Goal: Find specific page/section: Find specific page/section

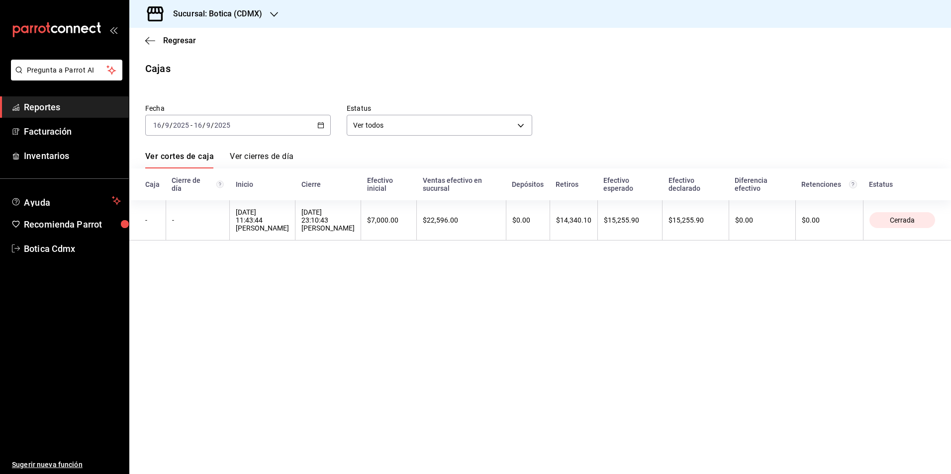
click at [29, 107] on span "Reportes" at bounding box center [72, 106] width 97 height 13
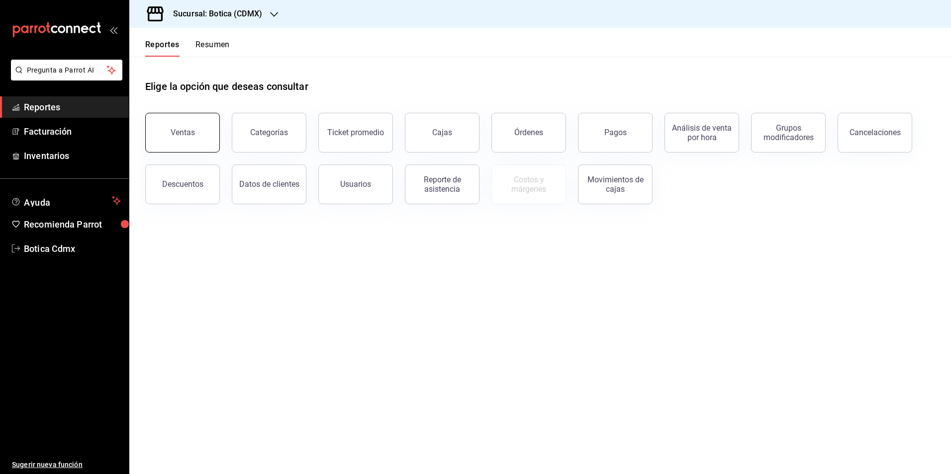
click at [193, 135] on div "Ventas" at bounding box center [183, 132] width 24 height 9
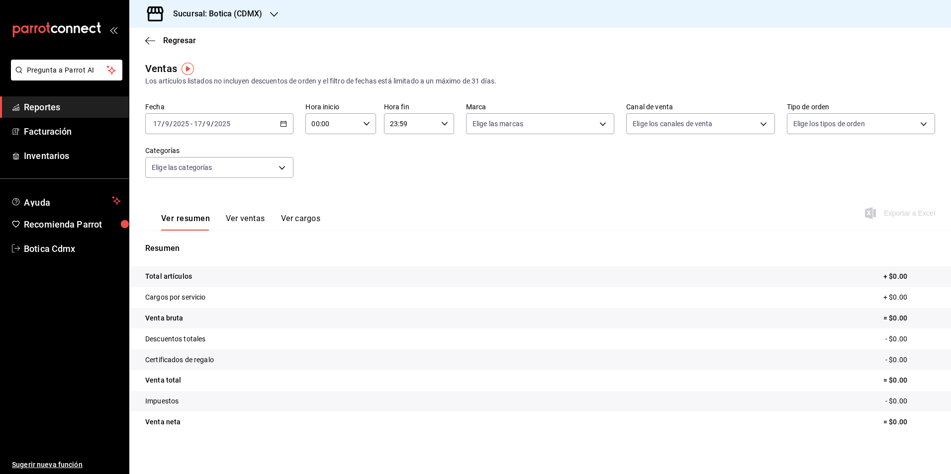
click at [65, 109] on span "Reportes" at bounding box center [72, 106] width 97 height 13
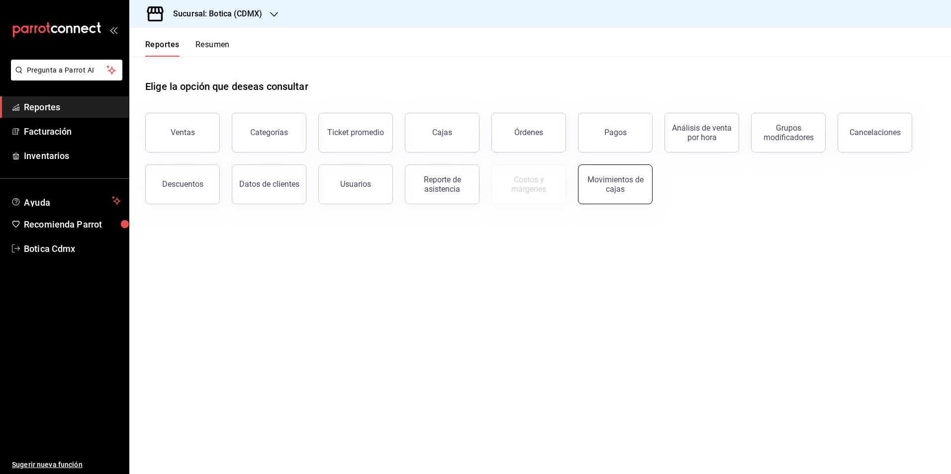
click at [600, 190] on div "Movimientos de cajas" at bounding box center [615, 184] width 62 height 19
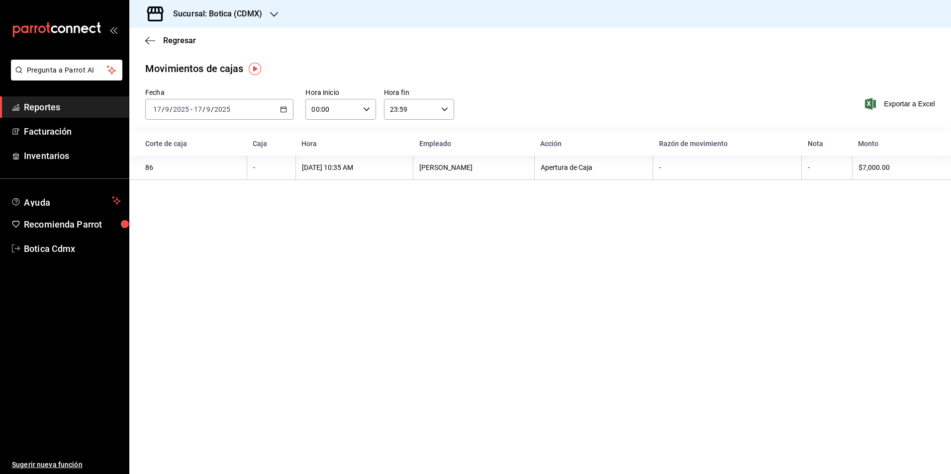
click at [58, 109] on span "Reportes" at bounding box center [72, 106] width 97 height 13
